Goal: Information Seeking & Learning: Learn about a topic

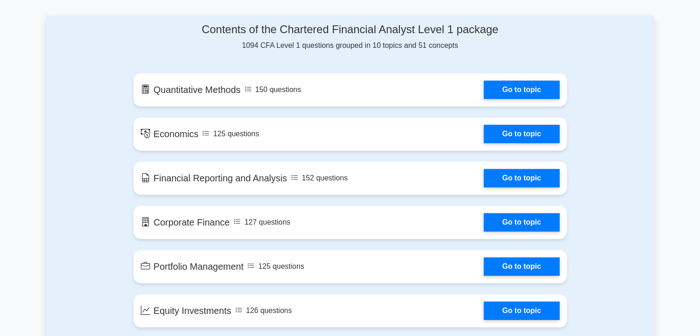
scroll to position [473, 0]
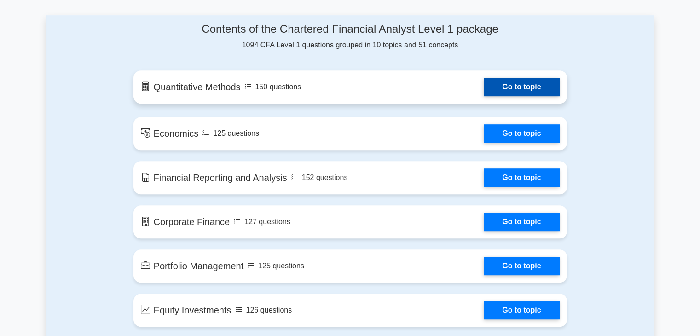
click at [499, 87] on link "Go to topic" at bounding box center [521, 87] width 75 height 18
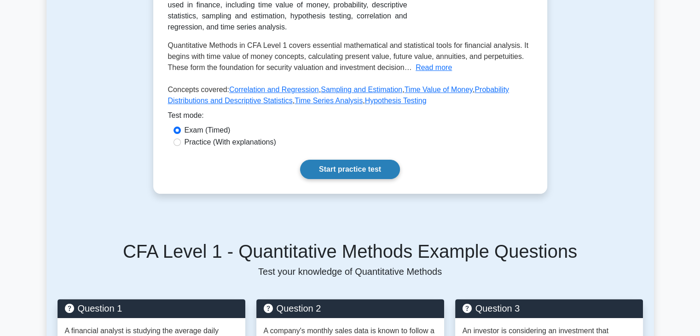
scroll to position [186, 0]
click at [354, 167] on link "Start practice test" at bounding box center [350, 169] width 100 height 19
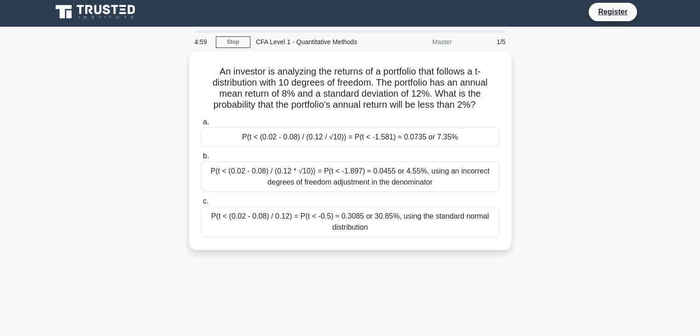
scroll to position [4, 0]
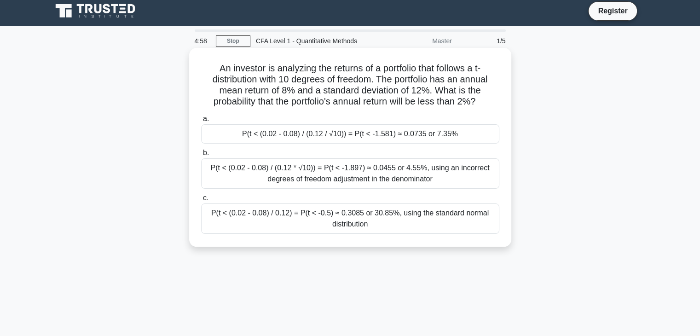
click at [354, 172] on div "P(t < (0.02 - 0.08) / (0.12 * √10)) = P(t < -1.897) ≈ 0.0455 or 4.55%, using an…" at bounding box center [350, 173] width 298 height 30
click at [201, 156] on input "b. P(t < (0.02 - 0.08) / (0.12 * √10)) = P(t < -1.897) ≈ 0.0455 or 4.55%, using…" at bounding box center [201, 153] width 0 height 6
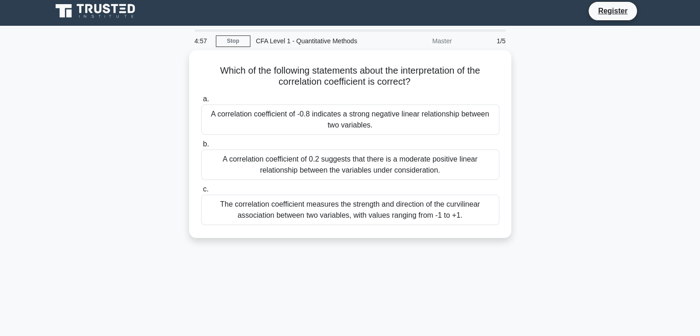
scroll to position [0, 0]
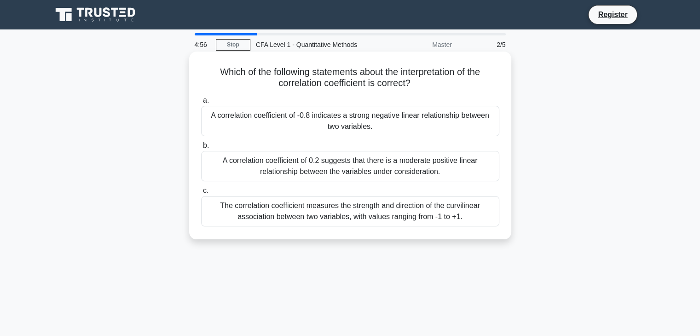
click at [351, 171] on div "A correlation coefficient of 0.2 suggests that there is a moderate positive lin…" at bounding box center [350, 166] width 298 height 30
click at [201, 149] on input "b. A correlation coefficient of 0.2 suggests that there is a moderate positive …" at bounding box center [201, 146] width 0 height 6
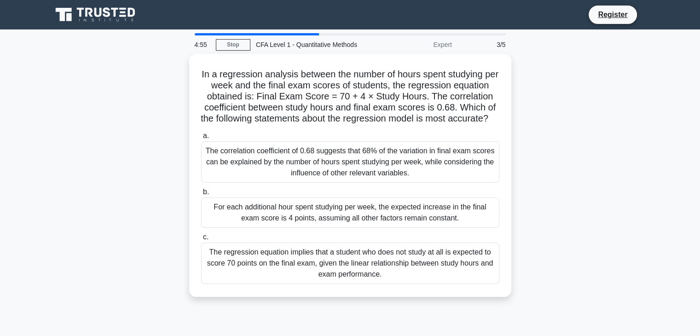
click at [351, 171] on div "The correlation coefficient of 0.68 suggests that 68% of the variation in final…" at bounding box center [350, 161] width 298 height 41
click at [201, 139] on input "a. The correlation coefficient of 0.68 suggests that 68% of the variation in fi…" at bounding box center [201, 136] width 0 height 6
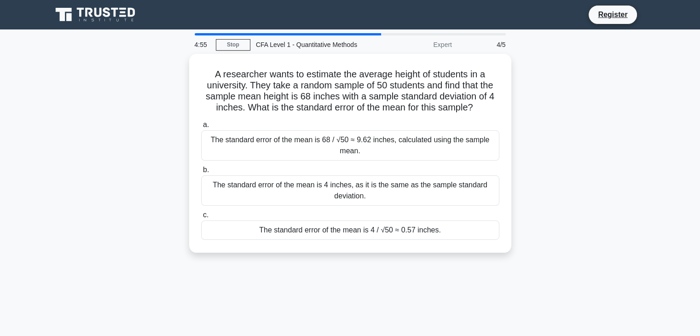
click at [351, 171] on label "b. The standard error of the mean is 4 inches, as it is the same as the sample …" at bounding box center [350, 184] width 298 height 41
click at [201, 171] on input "b. The standard error of the mean is 4 inches, as it is the same as the sample …" at bounding box center [201, 170] width 0 height 6
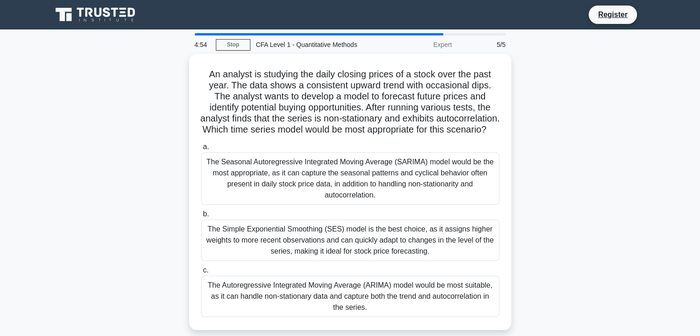
click at [351, 171] on div "The Seasonal Autoregressive Integrated Moving Average (SARIMA) model would be t…" at bounding box center [350, 178] width 298 height 52
click at [201, 150] on input "a. The Seasonal Autoregressive Integrated Moving Average (SARIMA) model would b…" at bounding box center [201, 147] width 0 height 6
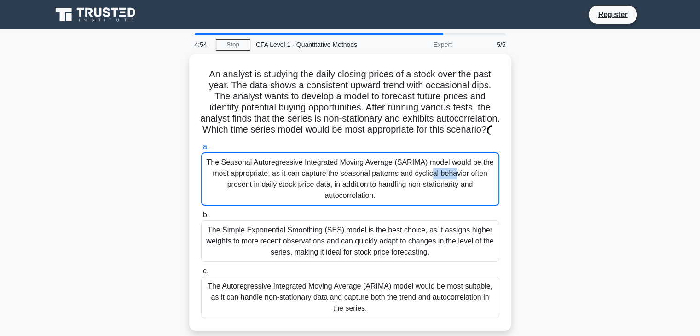
click at [351, 171] on div "The Seasonal Autoregressive Integrated Moving Average (SARIMA) model would be t…" at bounding box center [350, 178] width 298 height 53
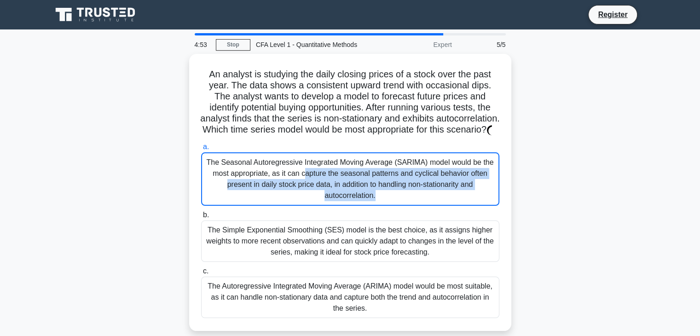
click at [351, 171] on div "The Seasonal Autoregressive Integrated Moving Average (SARIMA) model would be t…" at bounding box center [350, 178] width 298 height 53
